Goal: Complete application form

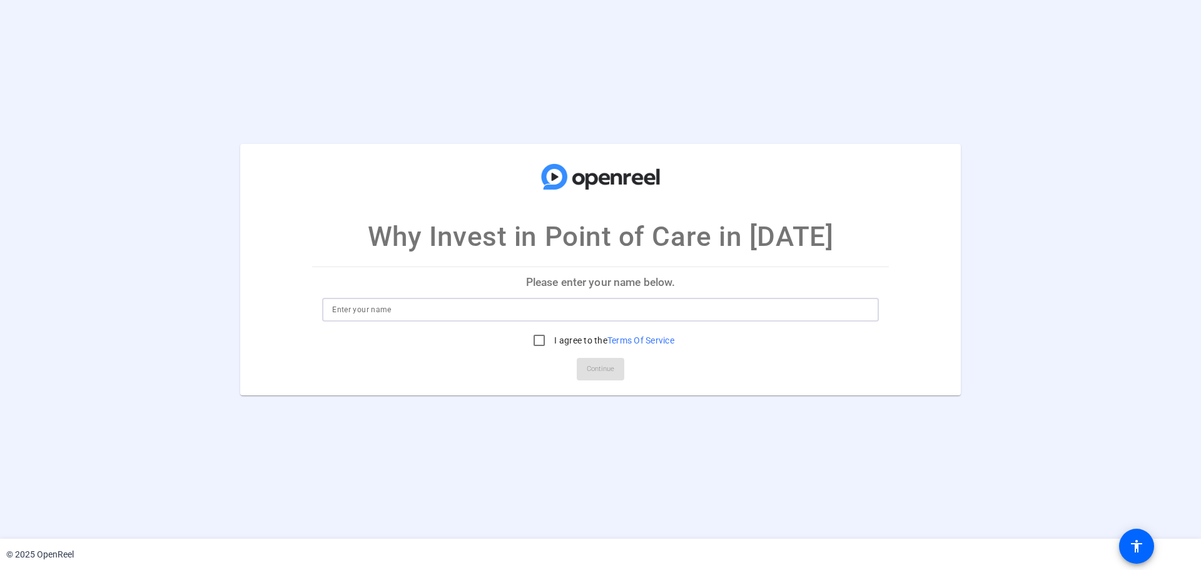
click at [539, 307] on input at bounding box center [600, 309] width 537 height 15
type input "T"
type input "[PERSON_NAME]"
click at [544, 341] on input "I agree to the Terms Of Service" at bounding box center [539, 340] width 25 height 25
checkbox input "true"
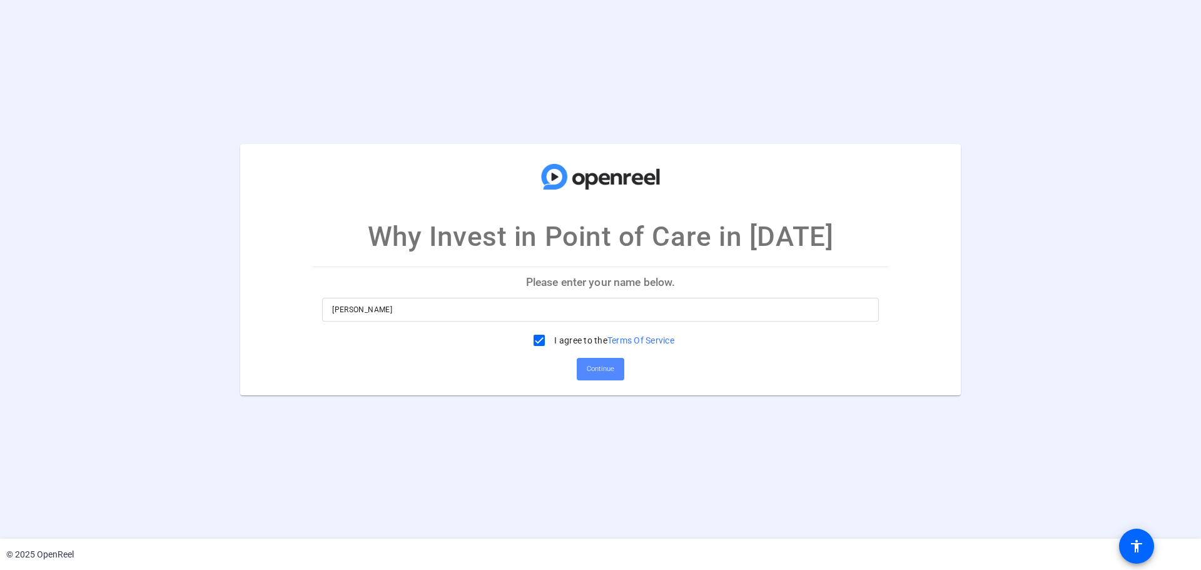
click at [596, 366] on span "Continue" at bounding box center [601, 369] width 28 height 19
